Goal: Information Seeking & Learning: Learn about a topic

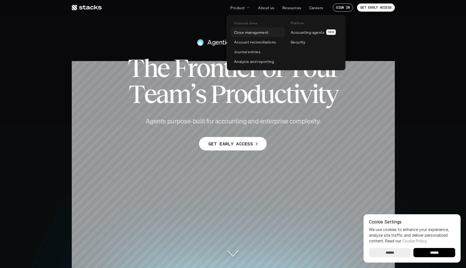
click at [247, 33] on p "Close management" at bounding box center [251, 32] width 35 height 6
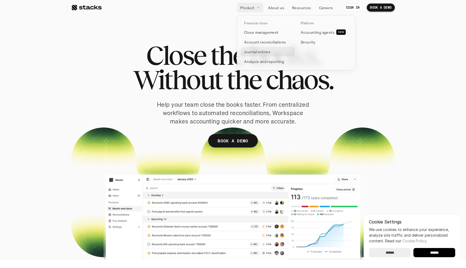
click at [261, 52] on p "Journal entries" at bounding box center [257, 52] width 26 height 6
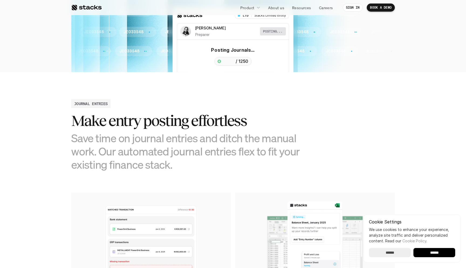
scroll to position [98, 0]
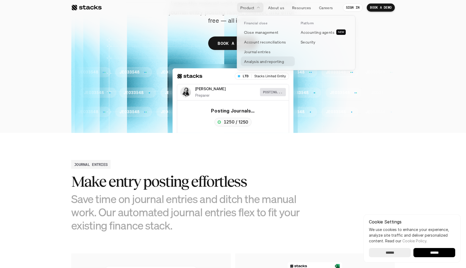
click at [264, 61] on p "Analysis and reporting" at bounding box center [264, 62] width 40 height 6
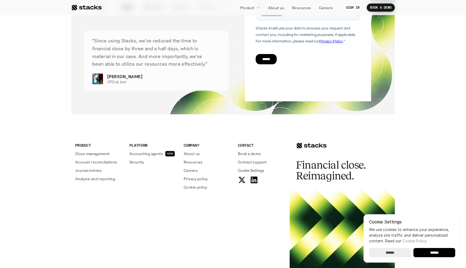
scroll to position [1372, 0]
